Goal: Book appointment/travel/reservation

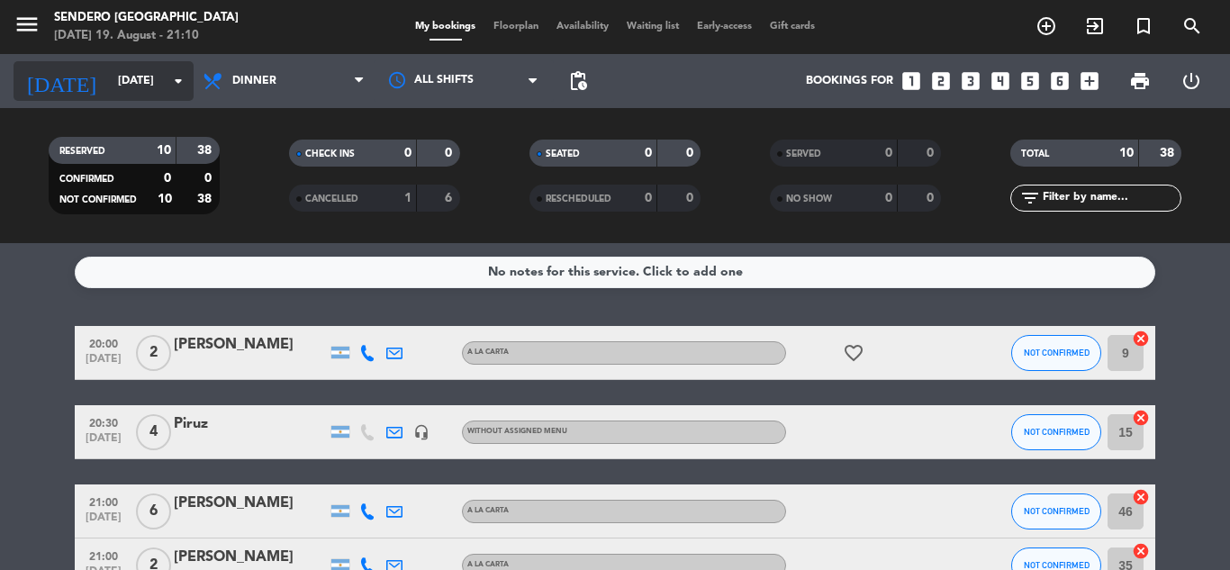
click at [177, 77] on icon "arrow_drop_down" at bounding box center [179, 81] width 22 height 22
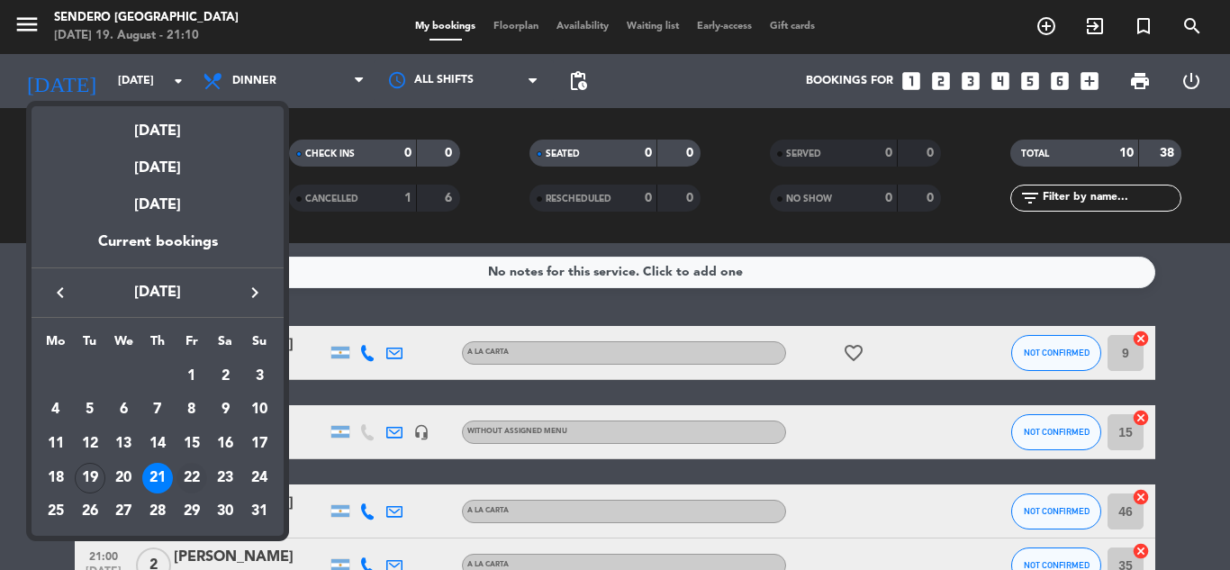
click at [193, 475] on div "22" at bounding box center [192, 478] width 31 height 31
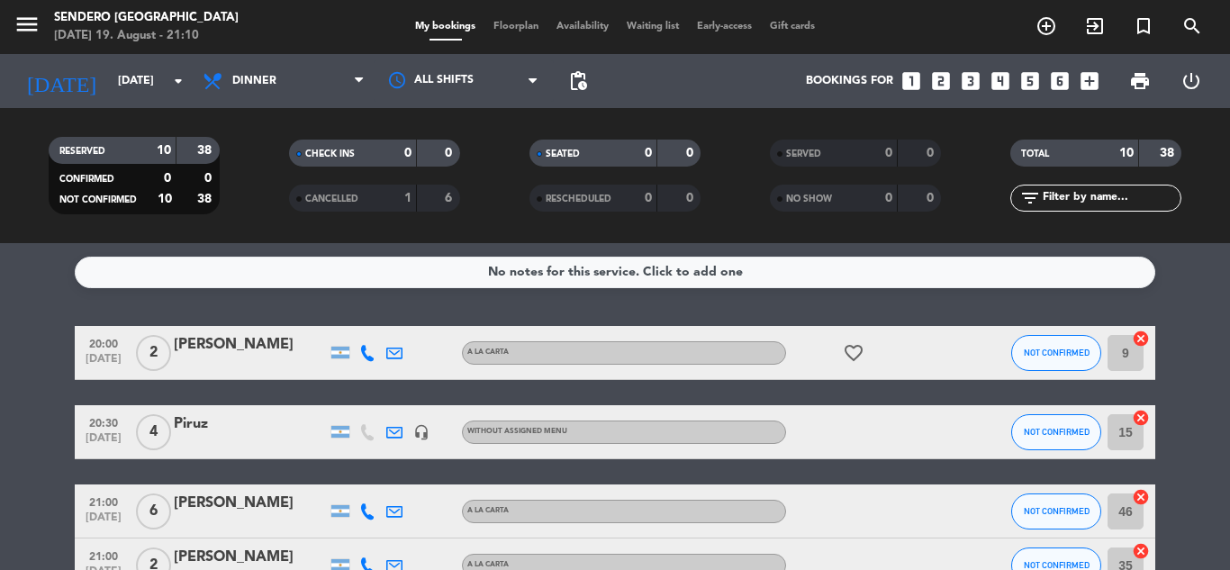
type input "[DATE]"
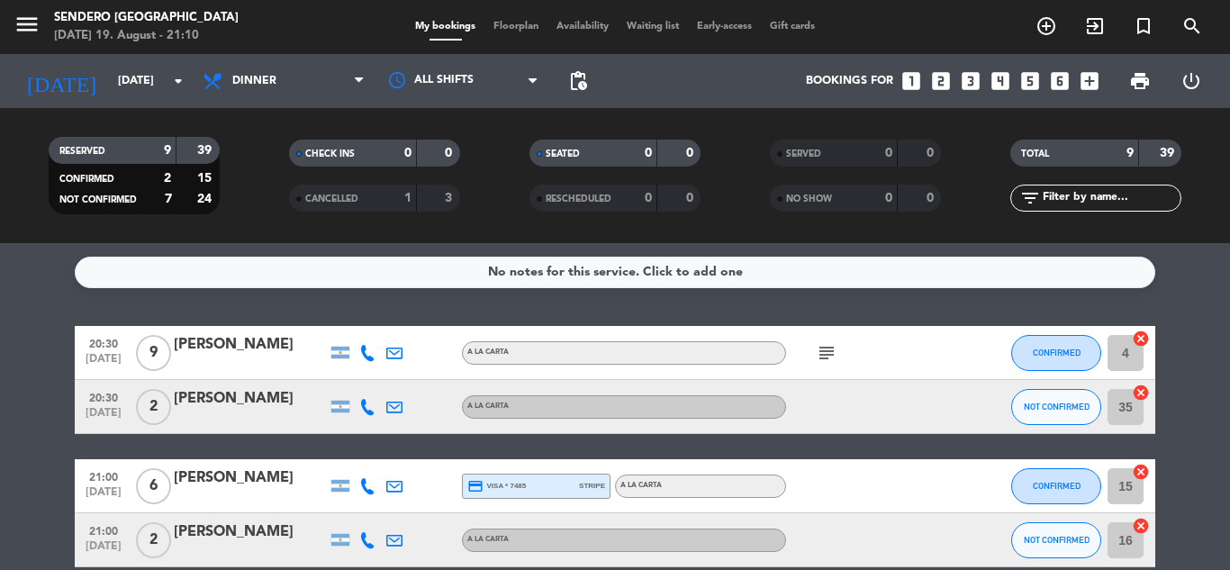
click at [1002, 79] on icon "looks_4" at bounding box center [1000, 80] width 23 height 23
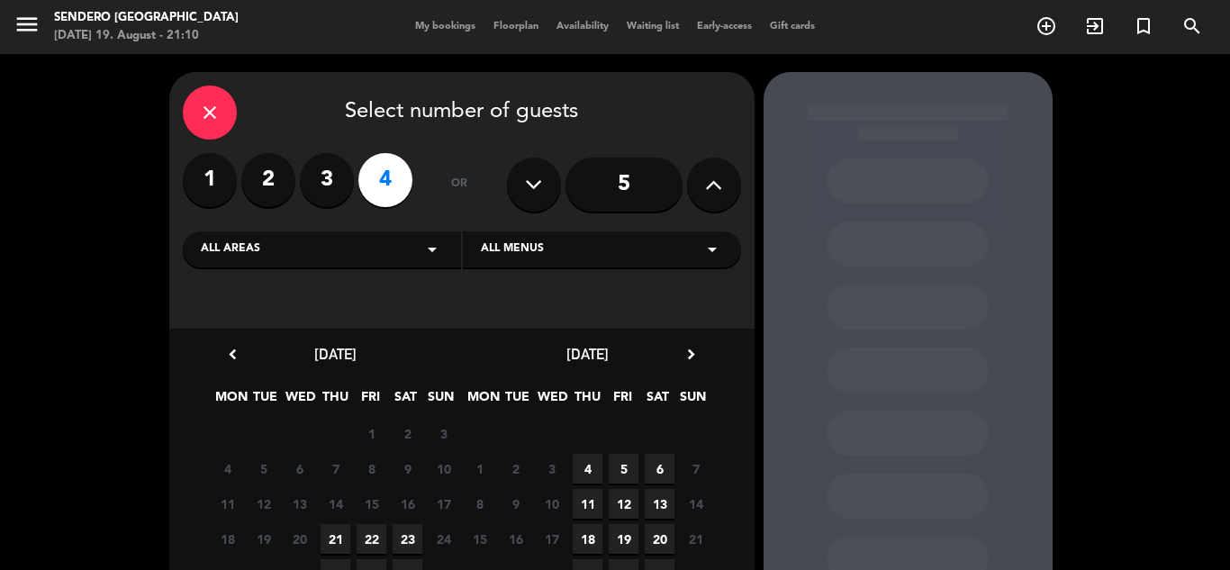
click at [375, 538] on span "22" at bounding box center [372, 539] width 30 height 30
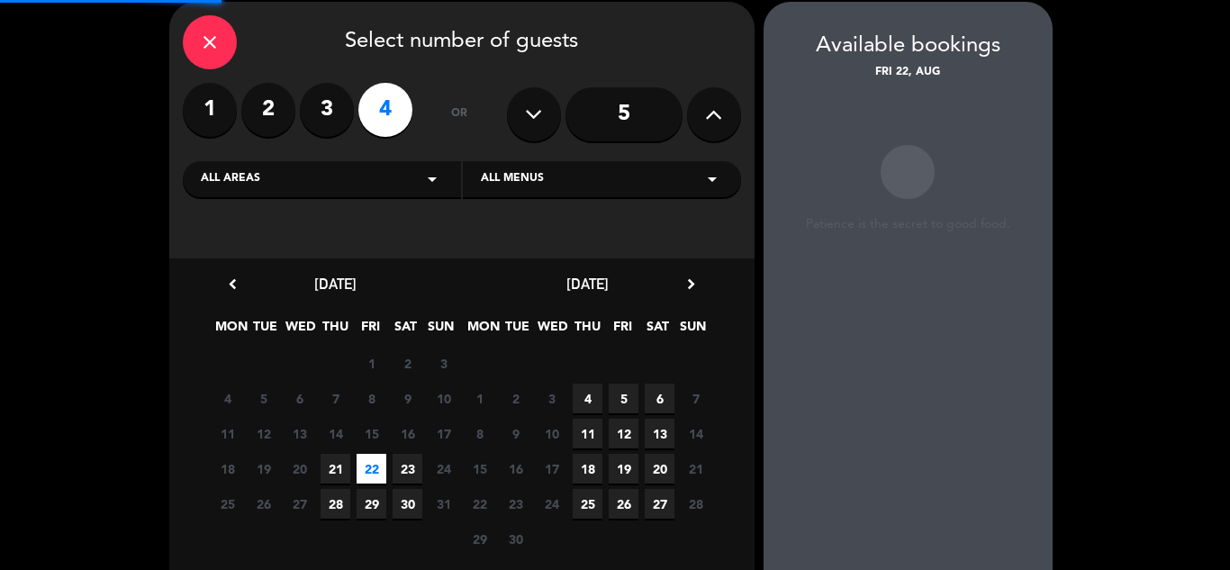
scroll to position [72, 0]
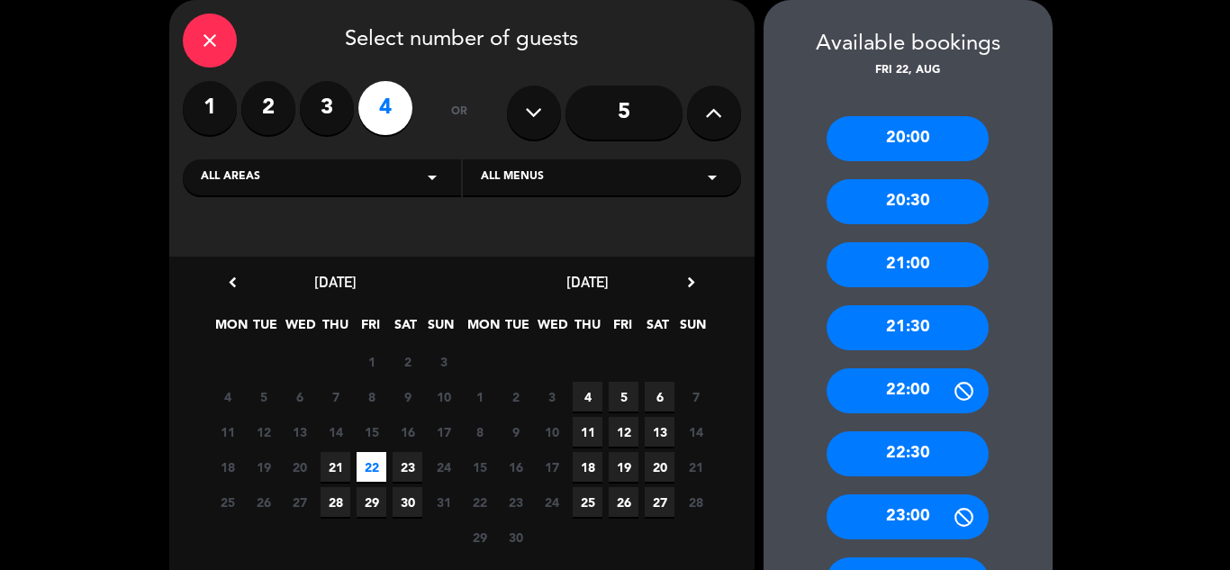
click at [906, 381] on div "22:00" at bounding box center [908, 390] width 162 height 45
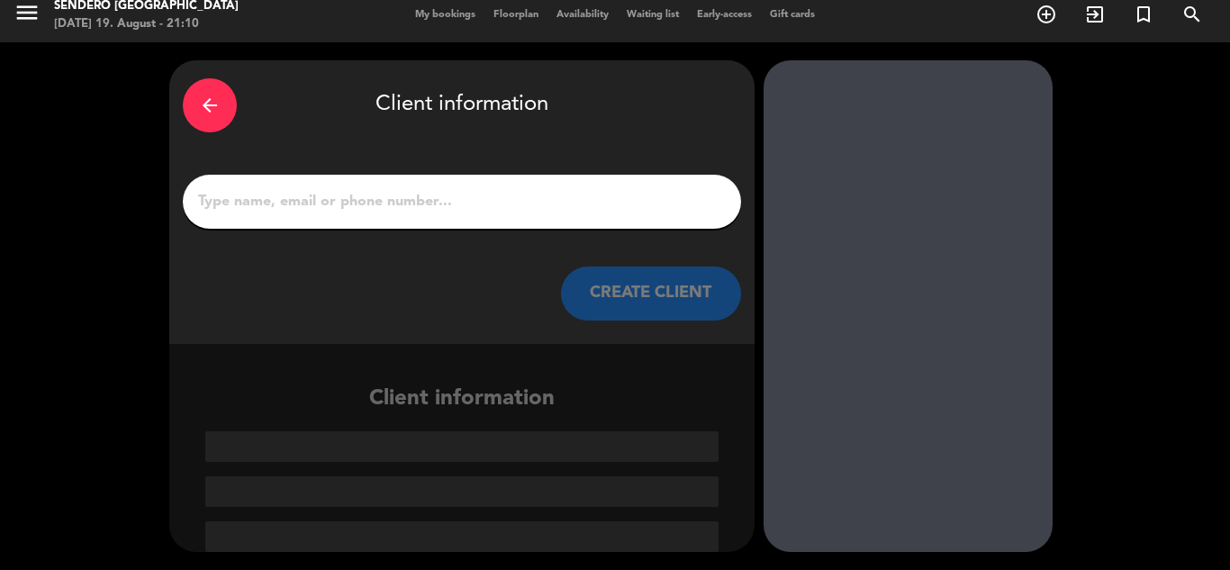
scroll to position [12, 0]
click at [499, 203] on input "1" at bounding box center [461, 201] width 531 height 25
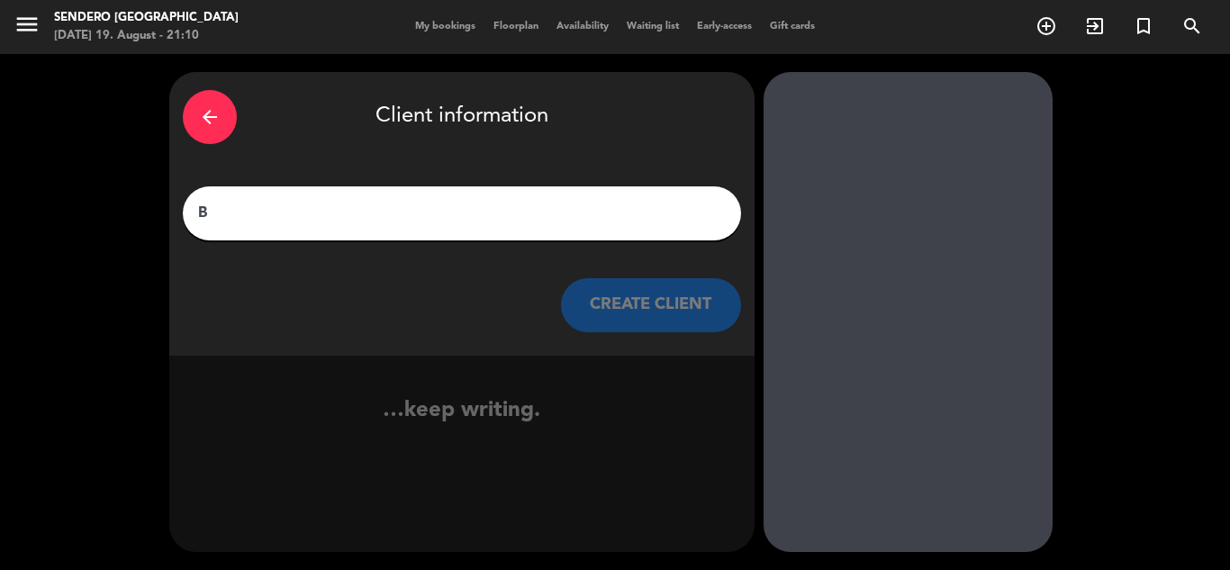
scroll to position [0, 0]
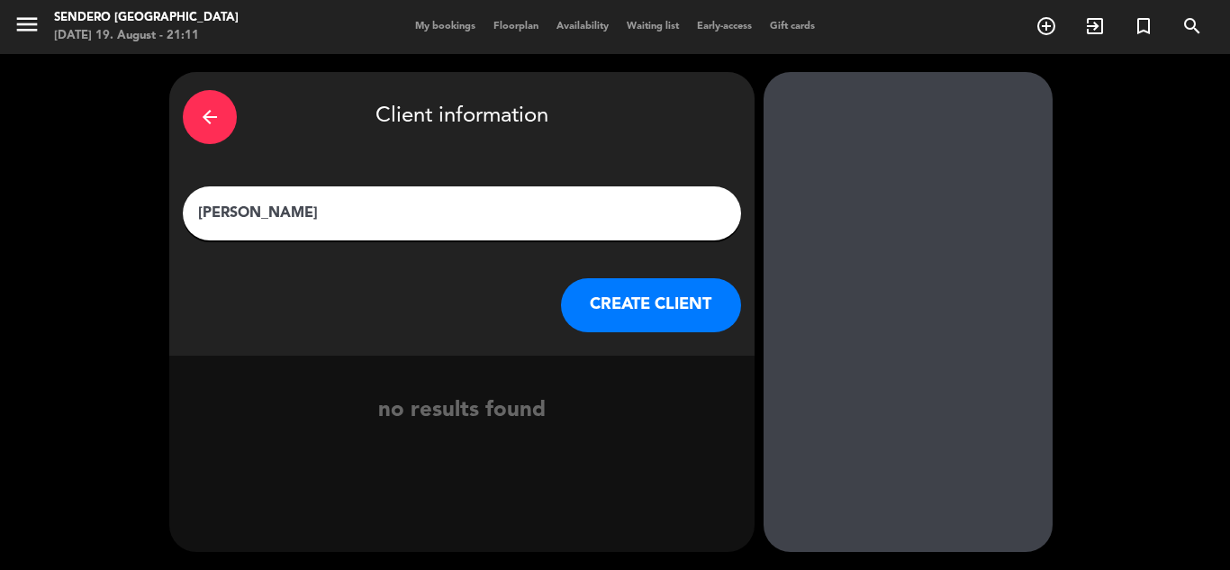
type input "[PERSON_NAME]"
click at [666, 313] on button "CREATE CLIENT" at bounding box center [651, 305] width 180 height 54
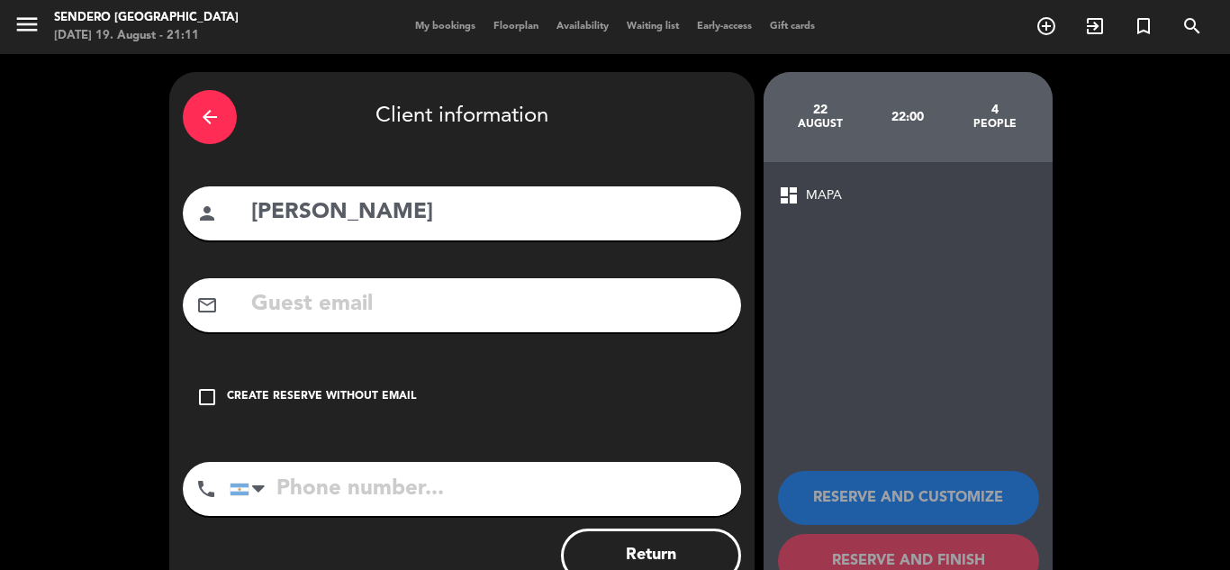
click at [205, 392] on icon "check_box_outline_blank" at bounding box center [207, 397] width 22 height 22
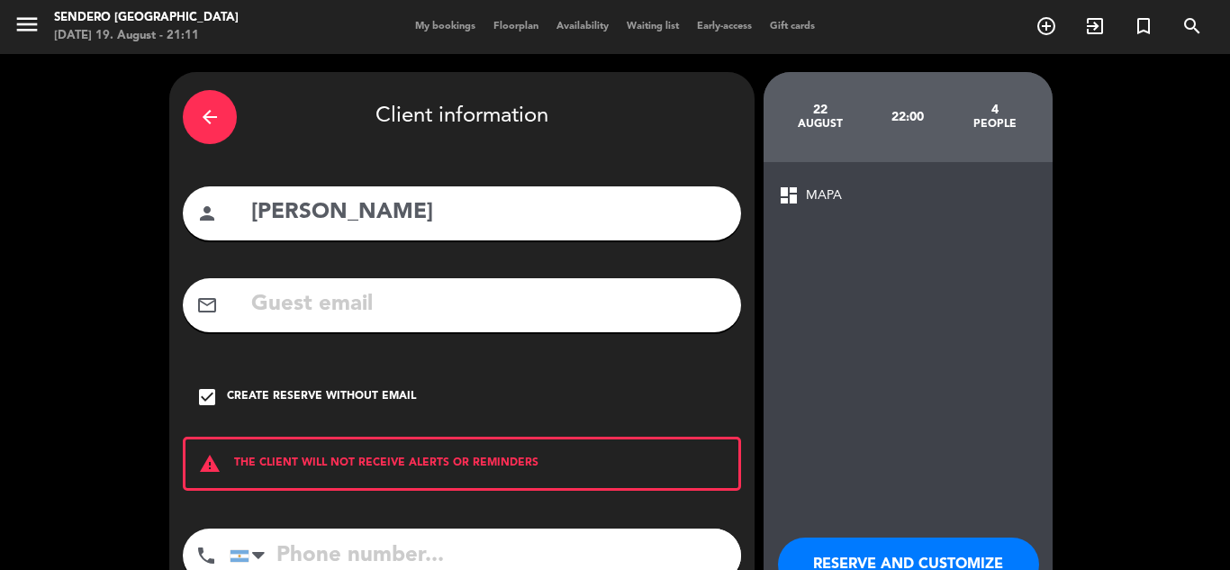
click at [932, 549] on button "RESERVE AND CUSTOMIZE" at bounding box center [908, 565] width 261 height 54
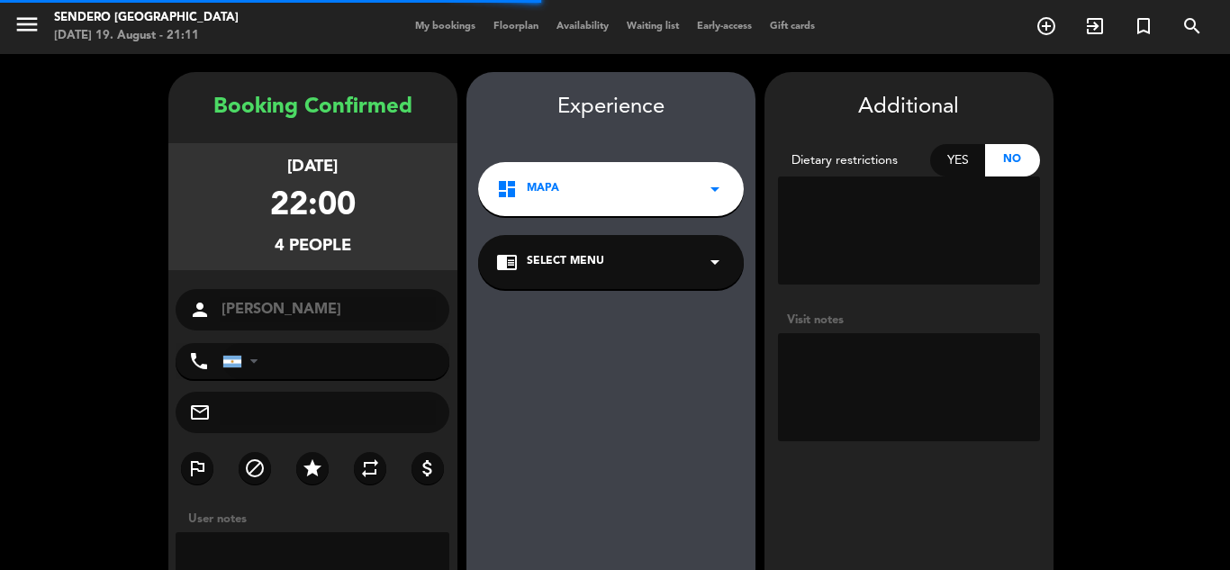
scroll to position [72, 0]
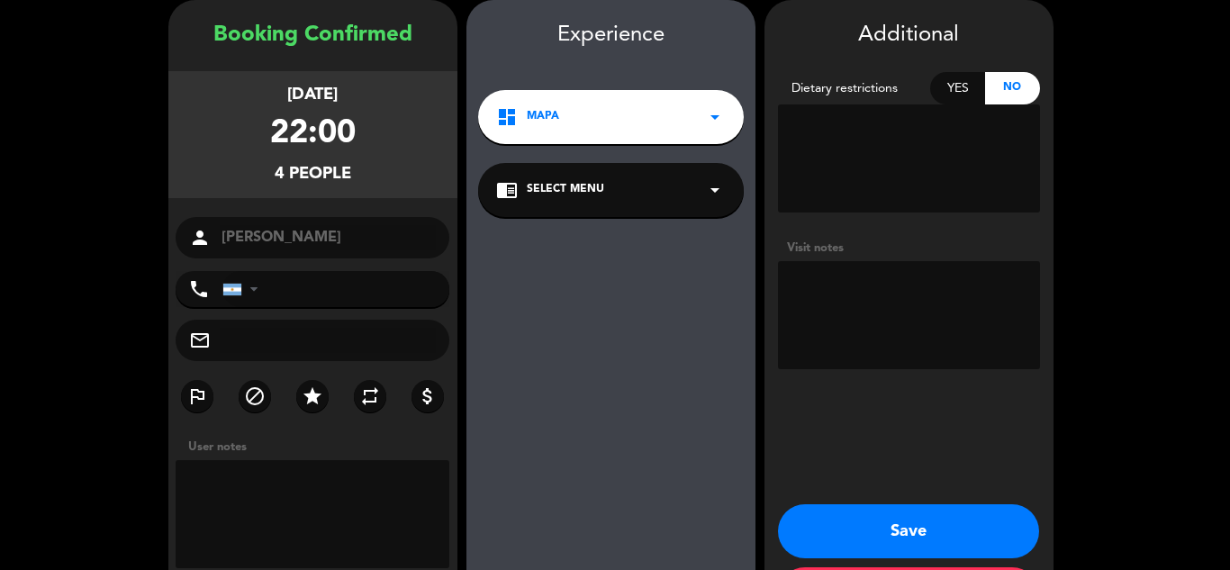
click at [941, 529] on button "Save" at bounding box center [908, 531] width 261 height 54
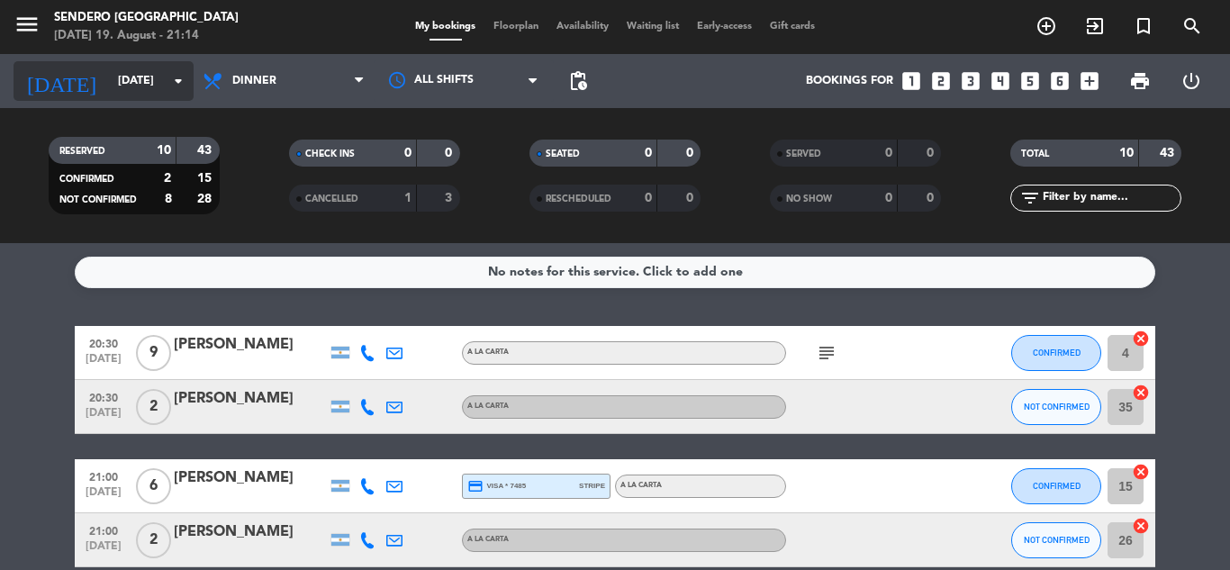
click at [169, 78] on icon "arrow_drop_down" at bounding box center [179, 81] width 22 height 22
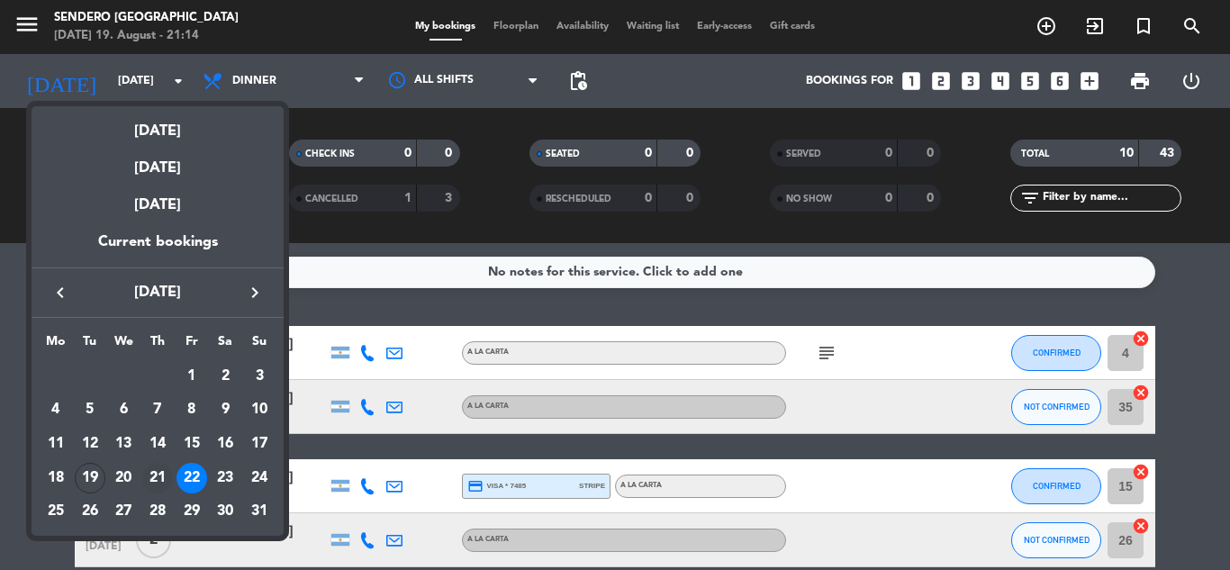
click at [163, 477] on div "21" at bounding box center [157, 478] width 31 height 31
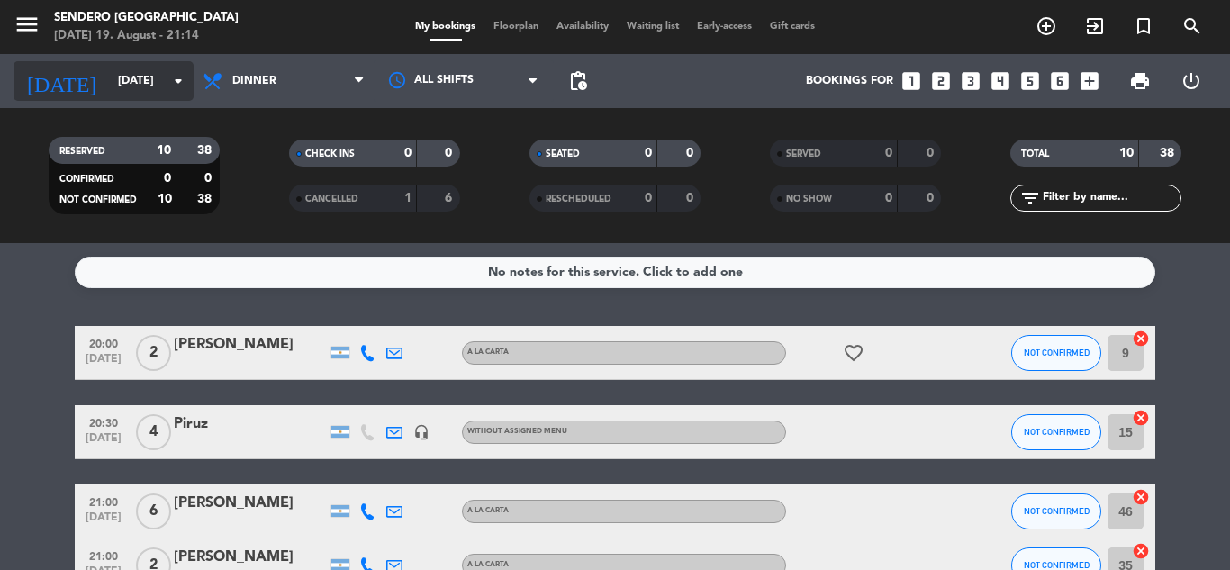
click at [180, 78] on icon "arrow_drop_down" at bounding box center [179, 81] width 22 height 22
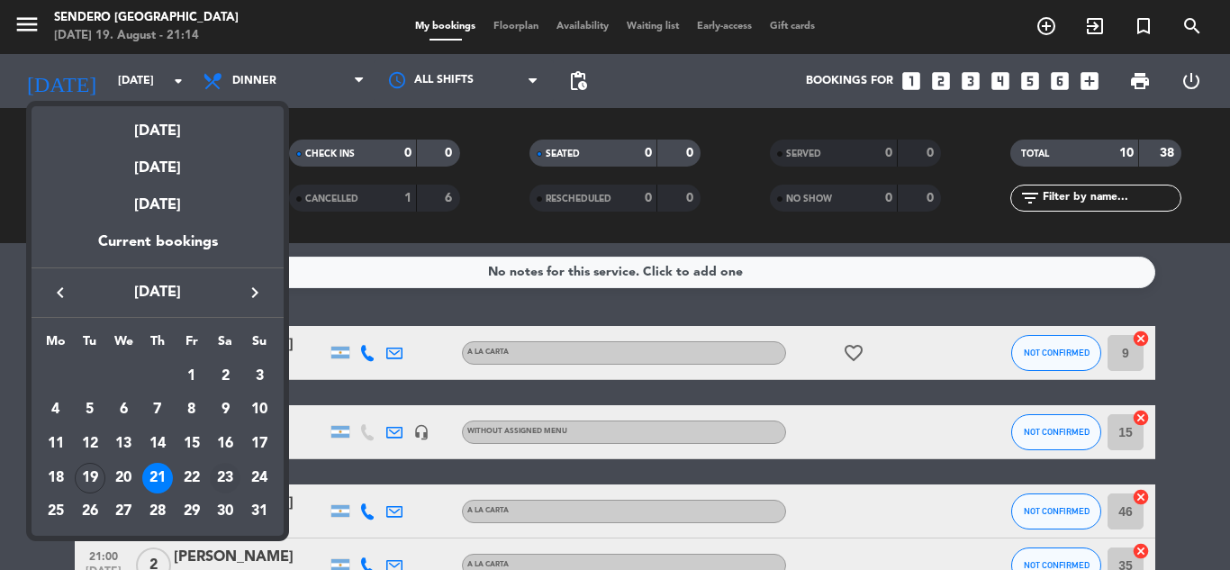
click at [230, 476] on div "23" at bounding box center [225, 478] width 31 height 31
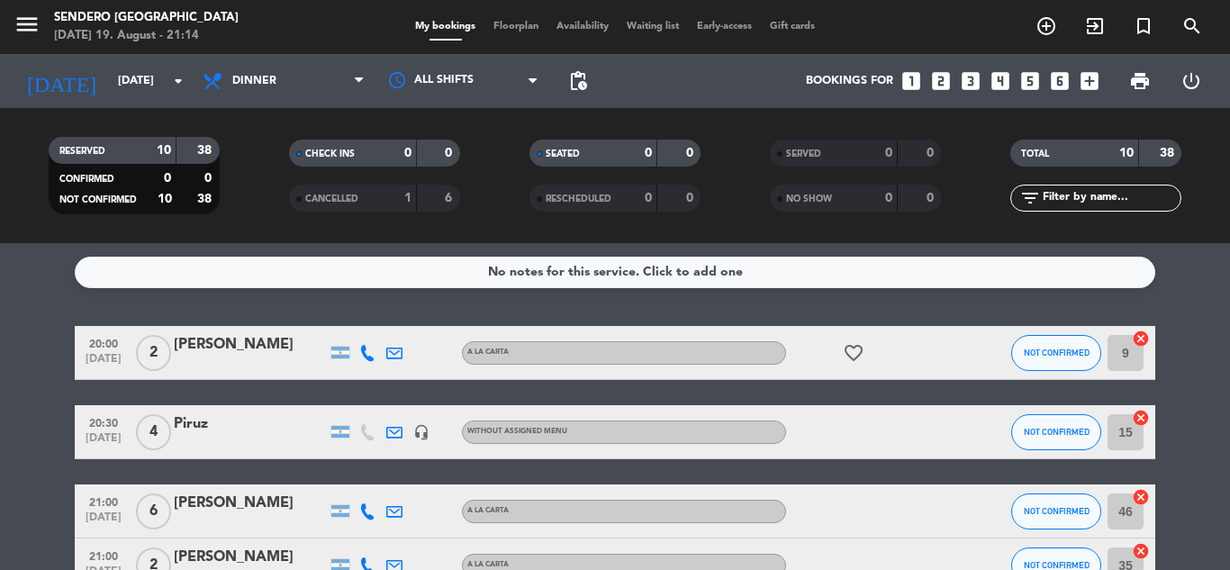
type input "[DATE]"
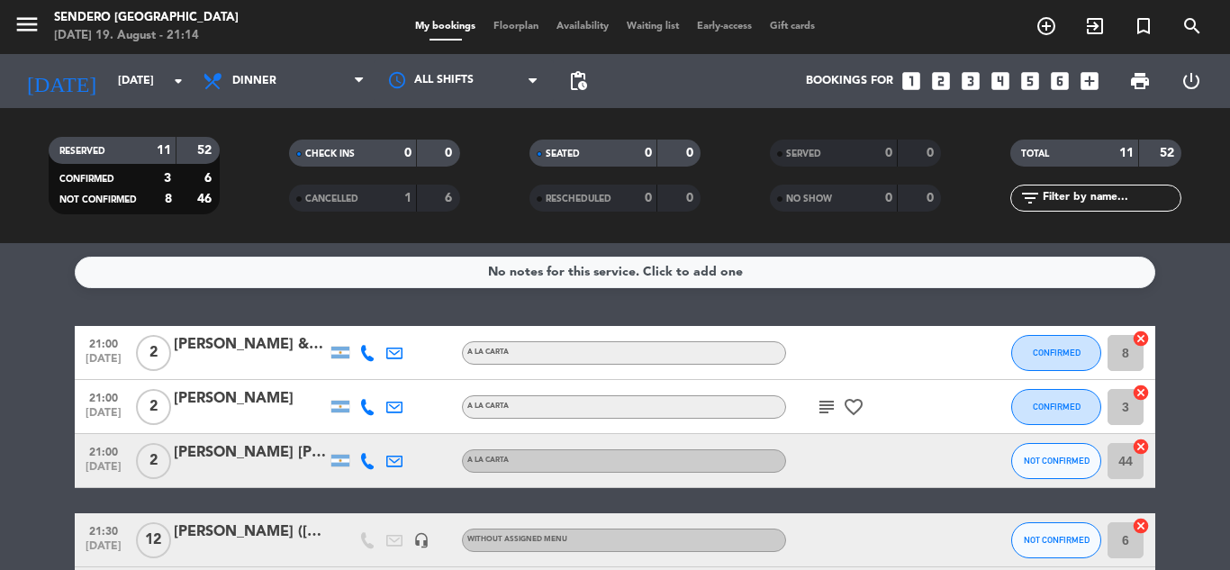
click at [1206, 292] on div "No notes for this service. Click to add one 21:00 [DATE] 2 [PERSON_NAME] & [PER…" at bounding box center [615, 406] width 1230 height 327
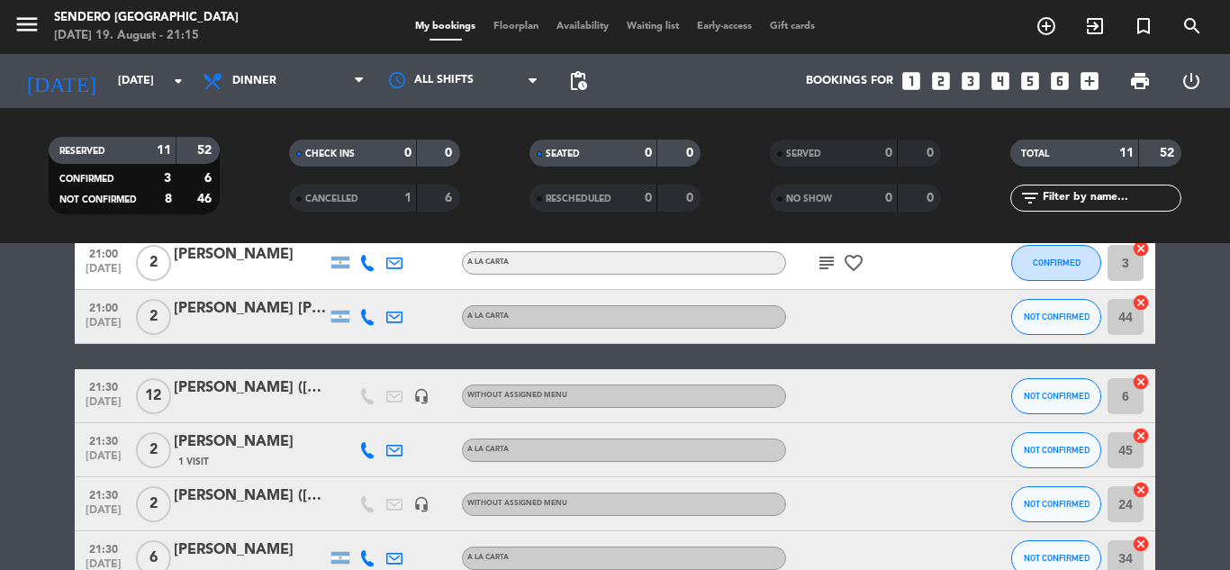
scroll to position [216, 0]
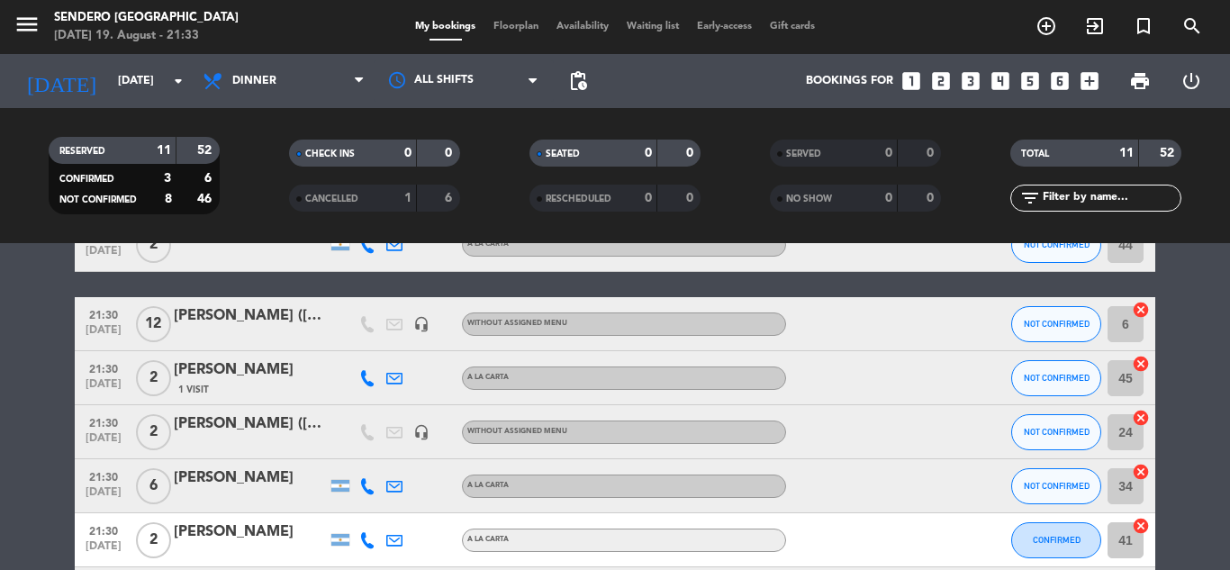
click at [520, 24] on span "Floorplan" at bounding box center [516, 27] width 63 height 10
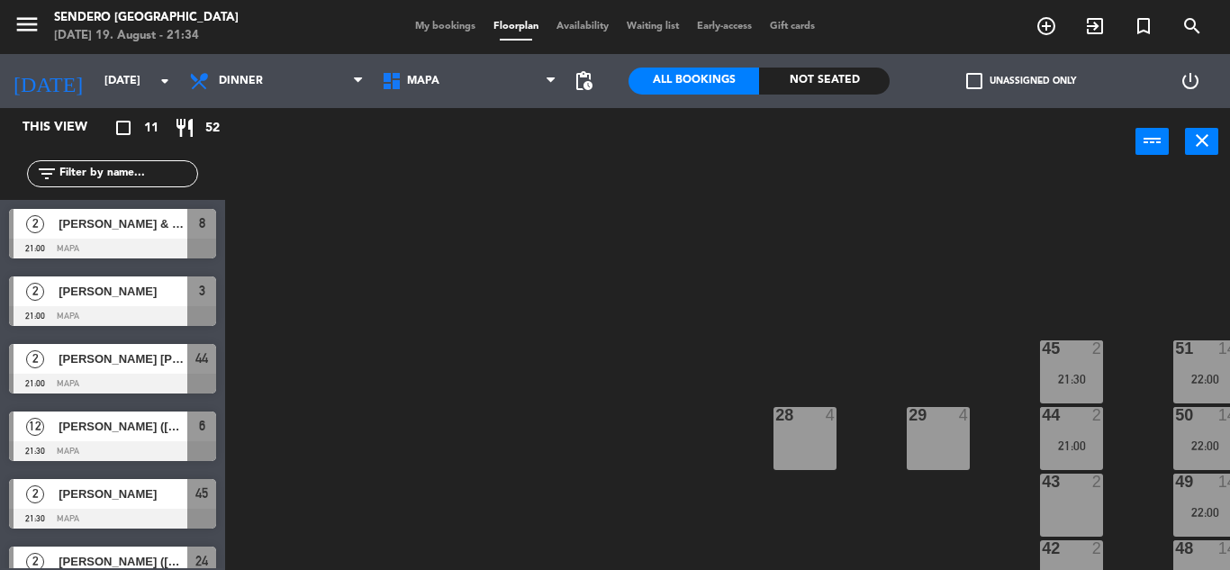
click at [656, 29] on span "Waiting list" at bounding box center [653, 27] width 70 height 10
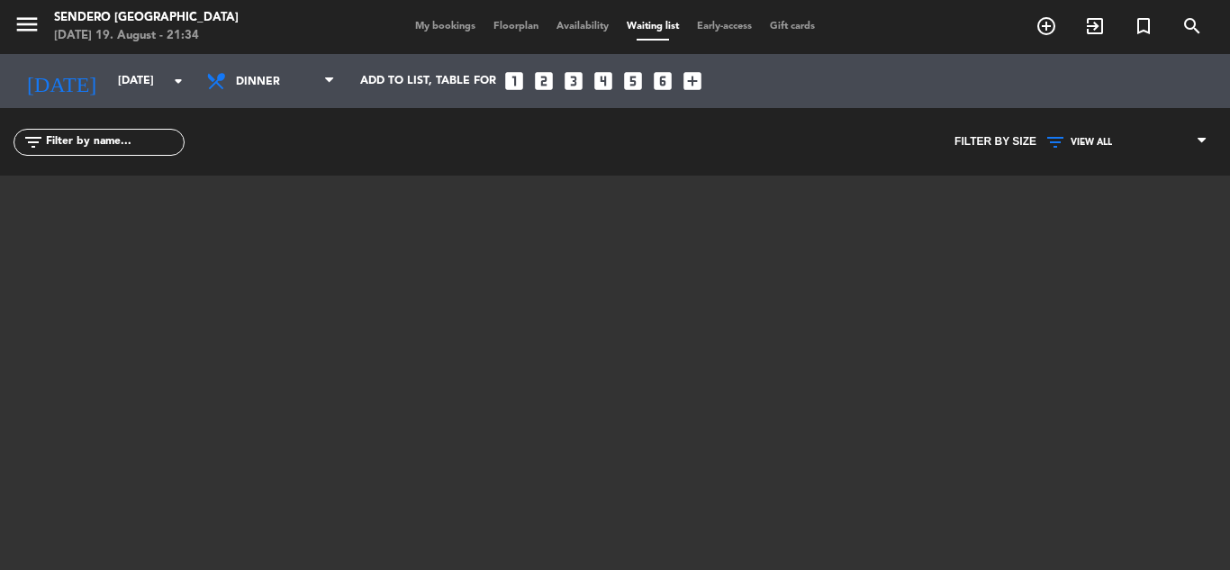
click at [441, 23] on span "My bookings" at bounding box center [445, 27] width 78 height 10
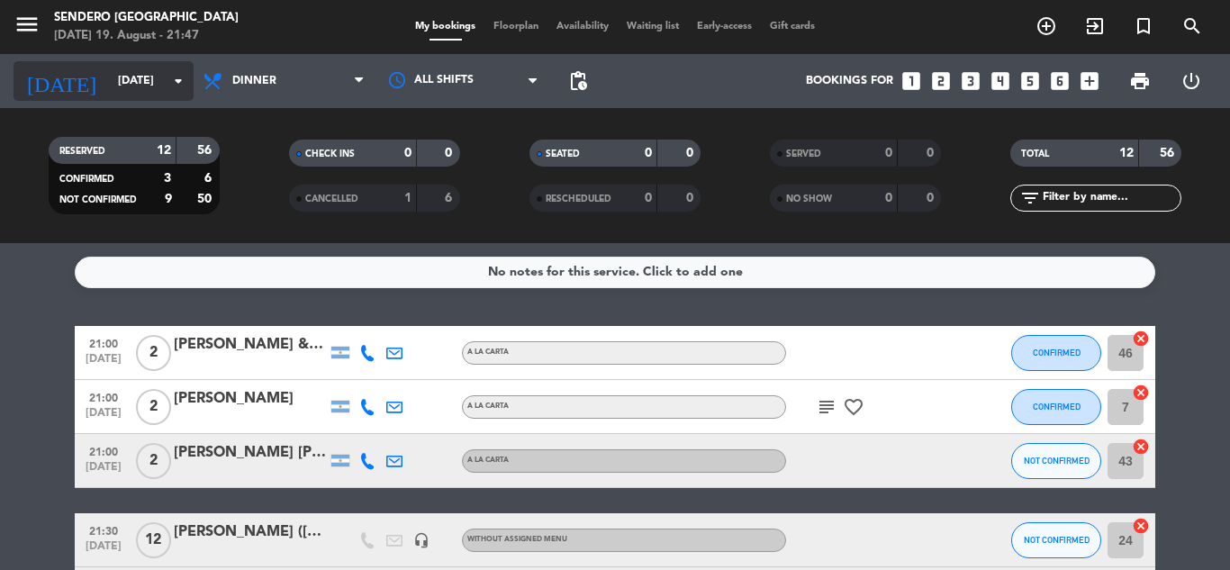
click at [171, 77] on icon "arrow_drop_down" at bounding box center [179, 81] width 22 height 22
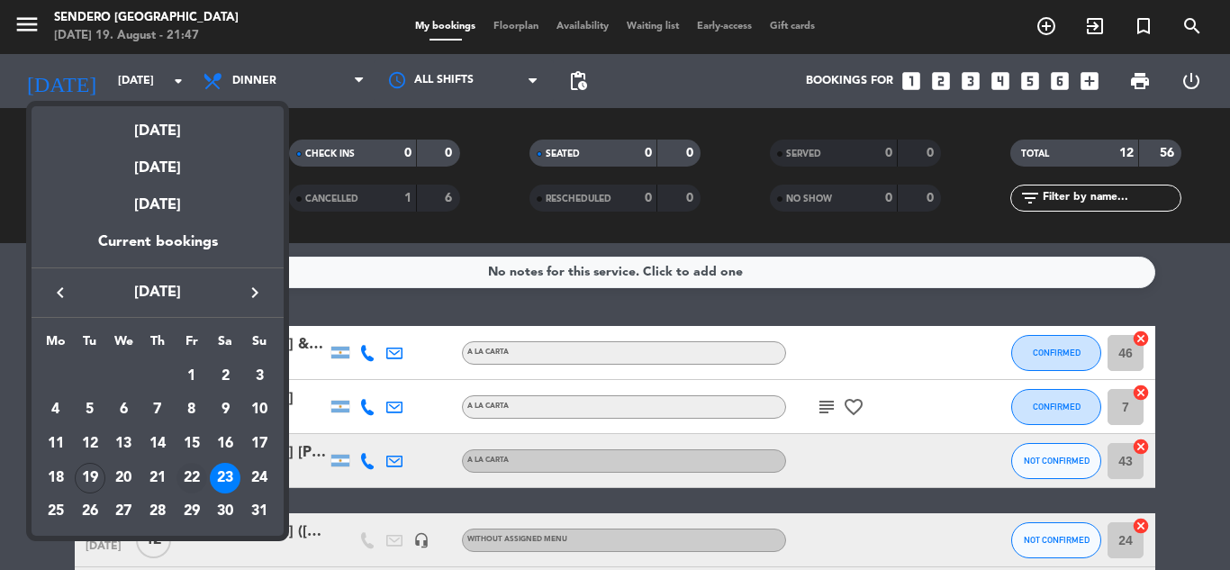
click at [189, 475] on div "22" at bounding box center [192, 478] width 31 height 31
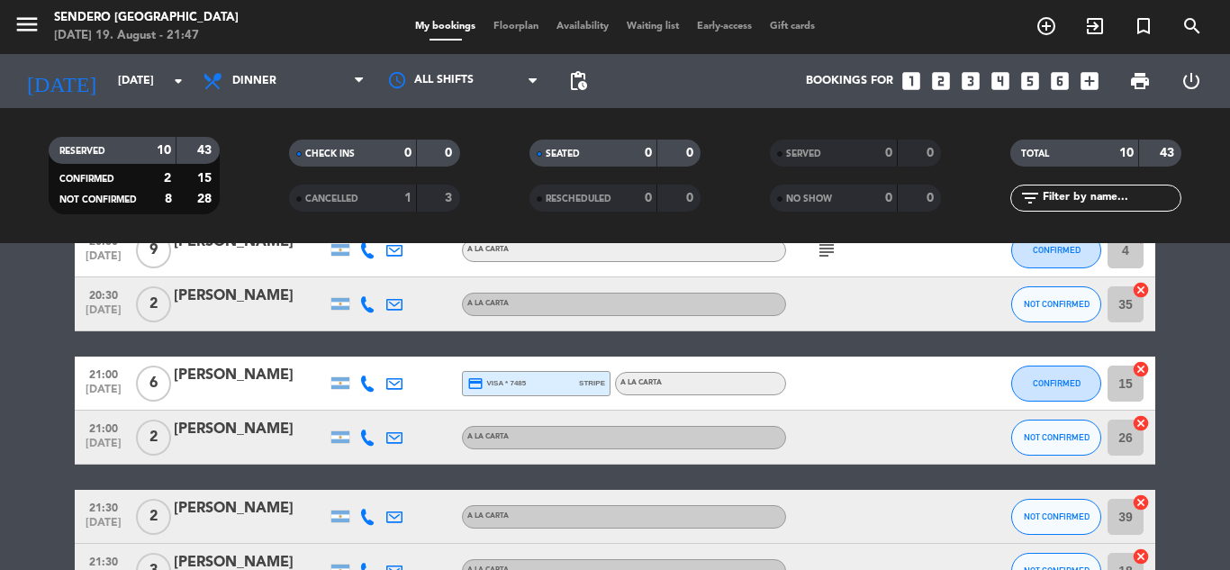
scroll to position [91, 0]
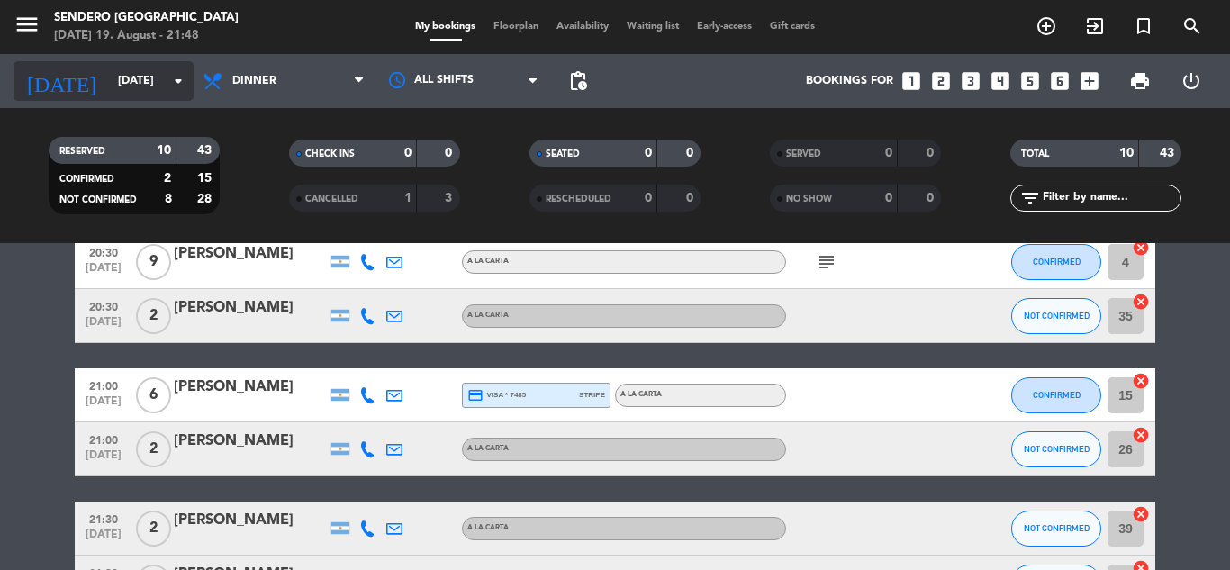
click at [175, 77] on icon "arrow_drop_down" at bounding box center [179, 81] width 22 height 22
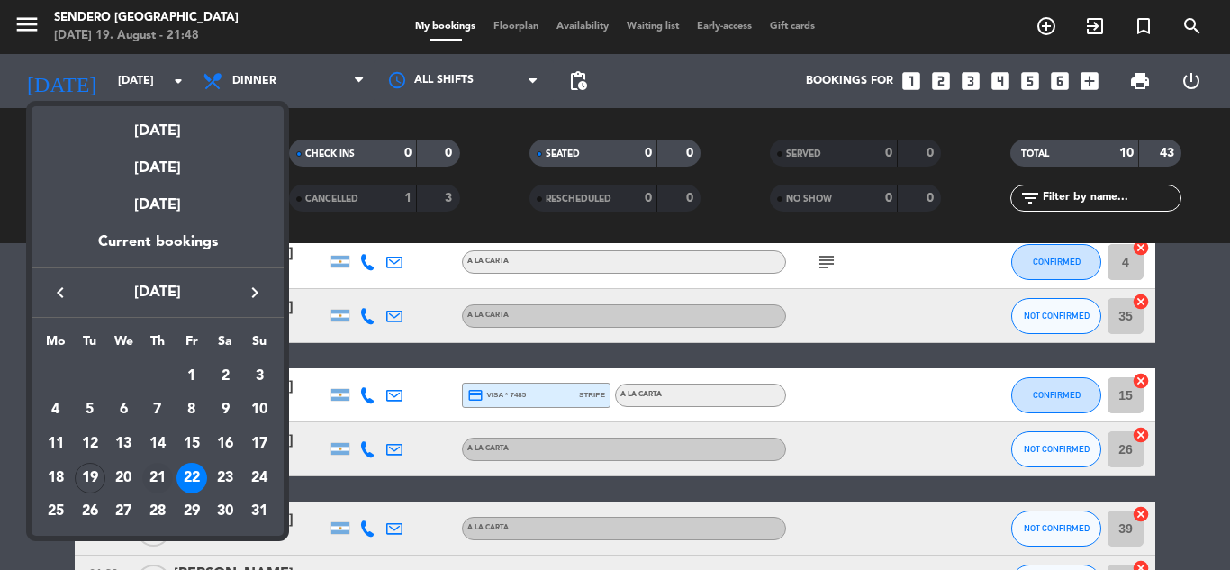
click at [160, 474] on div "21" at bounding box center [157, 478] width 31 height 31
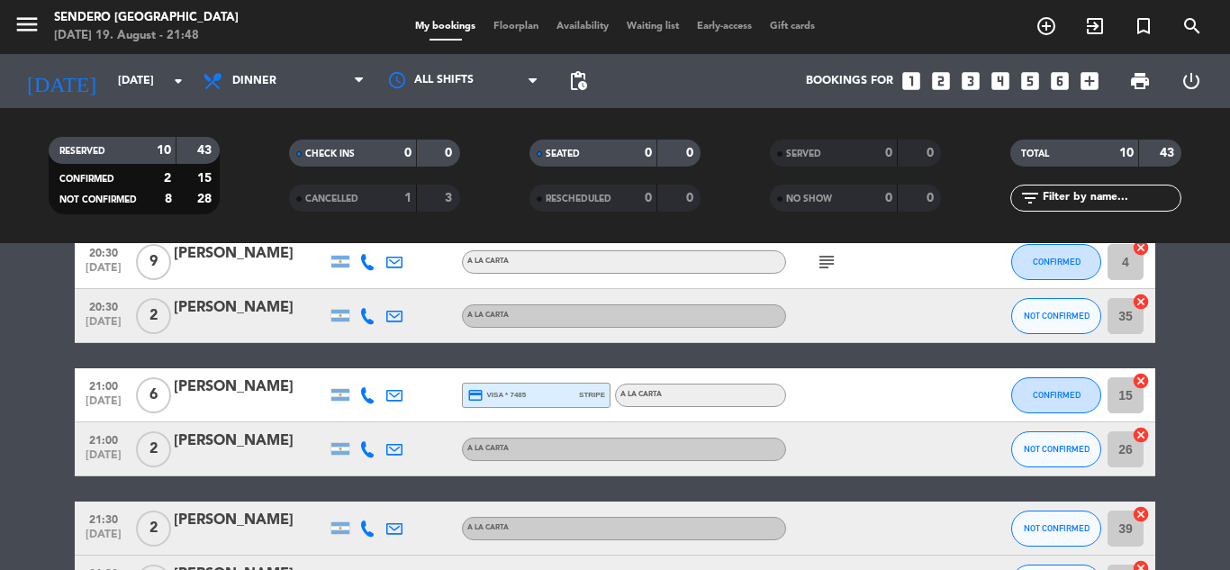
type input "[DATE]"
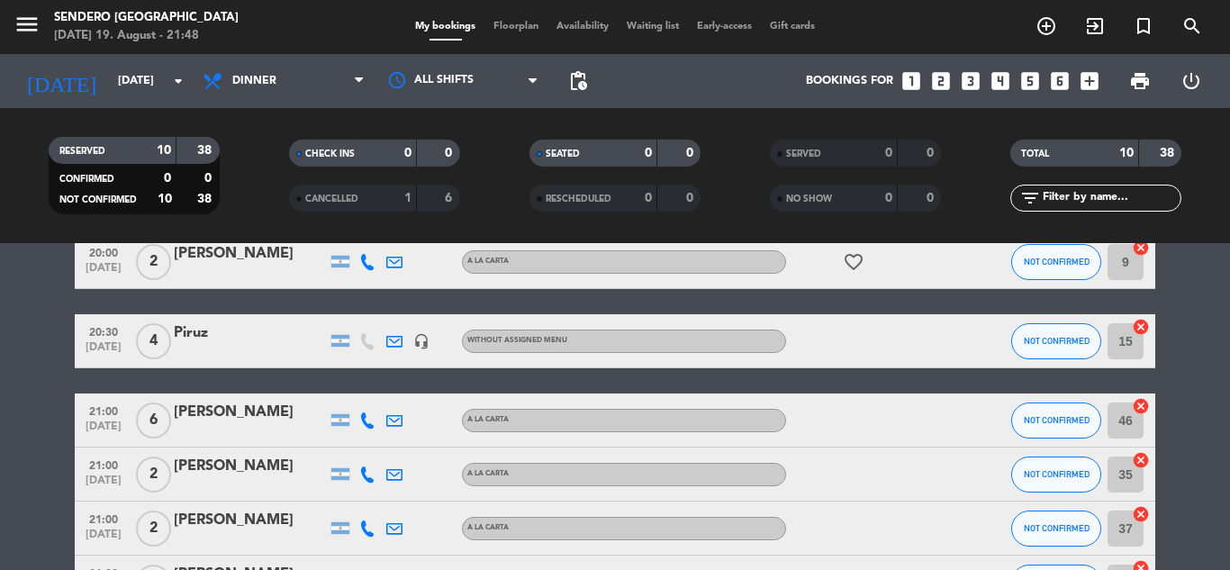
click at [1229, 384] on bookings-row "20:00 [DATE] 2 [PERSON_NAME] [PERSON_NAME] favorite_border NOT CONFIRMED 9 canc…" at bounding box center [615, 555] width 1230 height 641
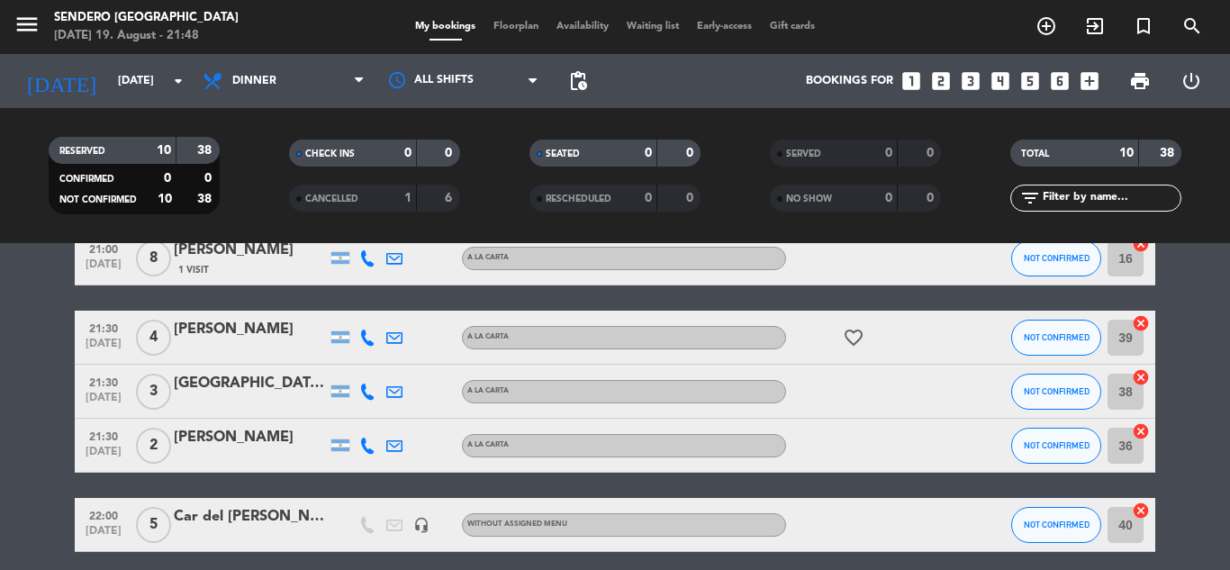
scroll to position [451, 0]
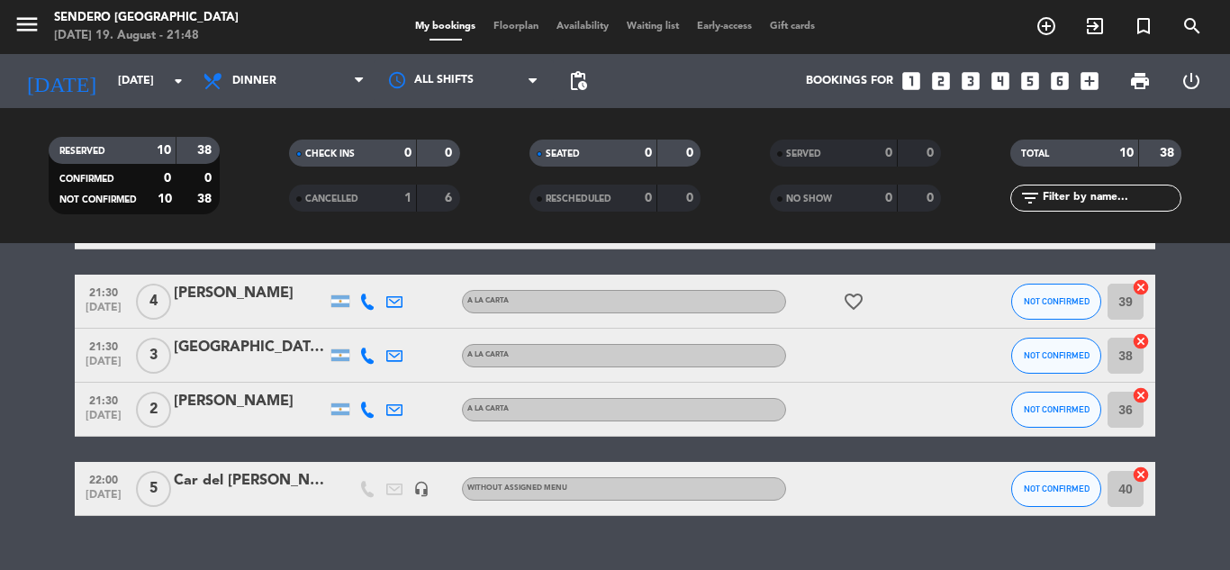
click at [235, 480] on div "Car del [PERSON_NAME] Sin cargo by [PERSON_NAME]" at bounding box center [250, 480] width 153 height 23
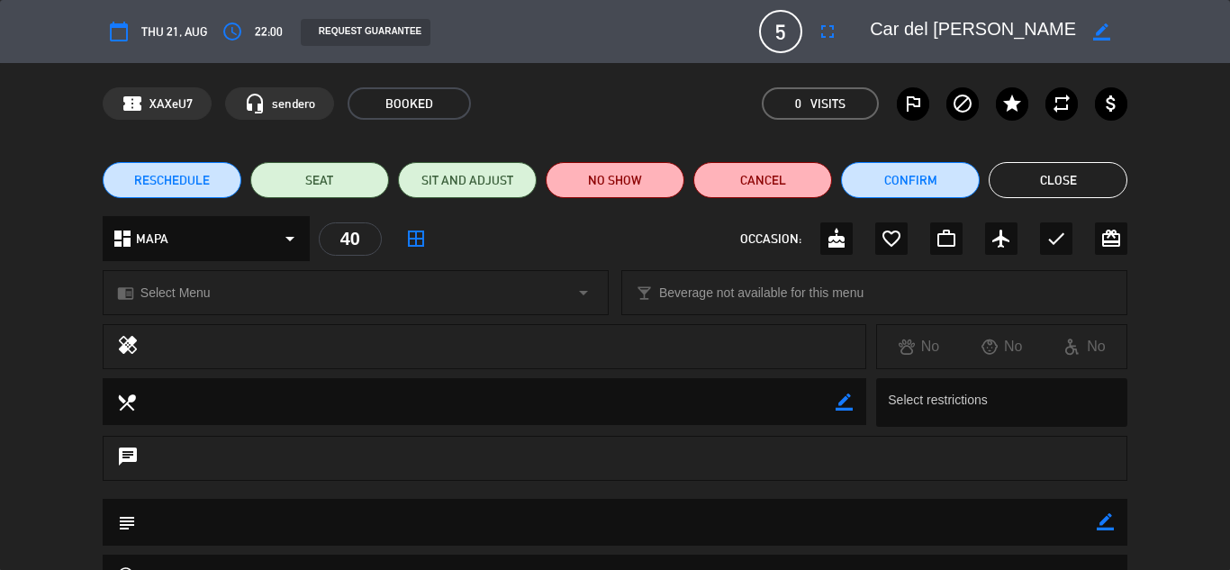
click at [1207, 115] on div "confirmation_number XAXeU7 headset_mic sendero BOOKED 0 Visits outlined_flag bl…" at bounding box center [615, 103] width 1230 height 81
click at [1064, 180] on button "Close" at bounding box center [1058, 180] width 139 height 36
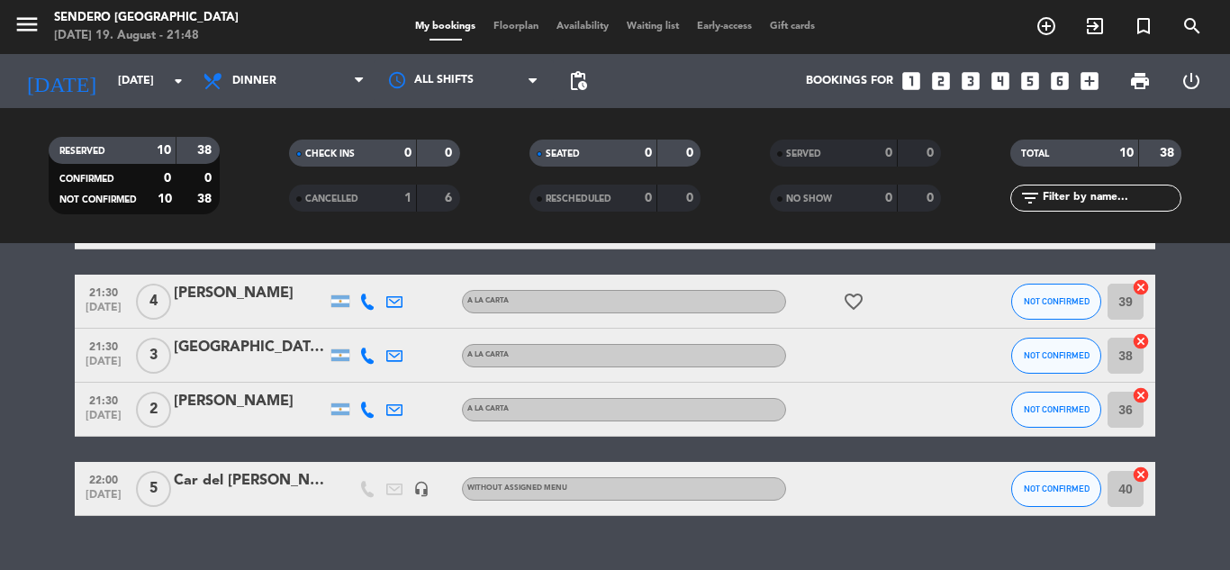
click at [984, 300] on div at bounding box center [972, 301] width 49 height 53
